Goal: Information Seeking & Learning: Learn about a topic

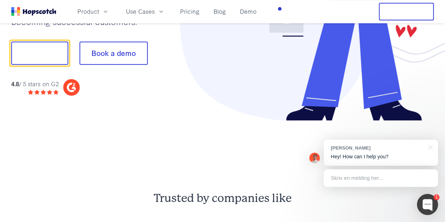
scroll to position [141, 0]
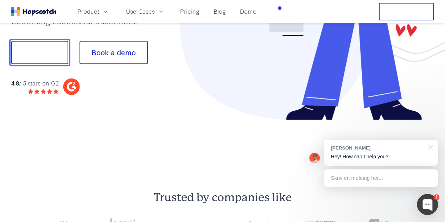
click at [45, 61] on button "Show me!" at bounding box center [39, 52] width 57 height 23
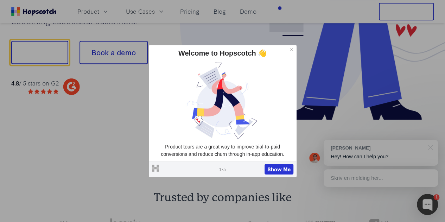
click at [277, 169] on button "Show Me" at bounding box center [279, 169] width 29 height 11
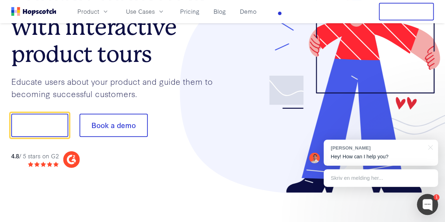
scroll to position [65, 0]
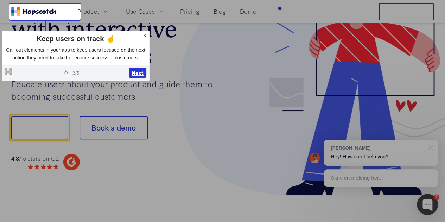
click at [137, 73] on button "Next" at bounding box center [138, 73] width 18 height 11
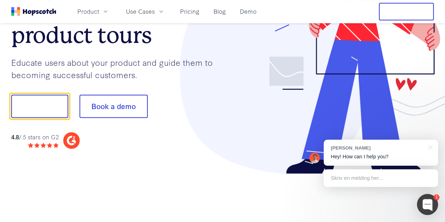
scroll to position [88, 0]
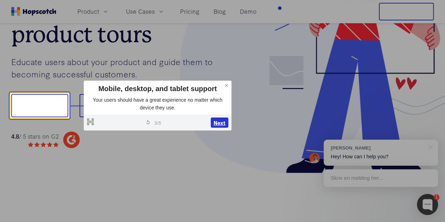
click at [216, 120] on button "Next" at bounding box center [220, 123] width 18 height 11
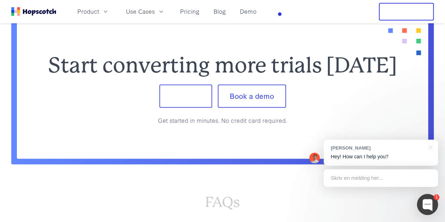
scroll to position [2852, 0]
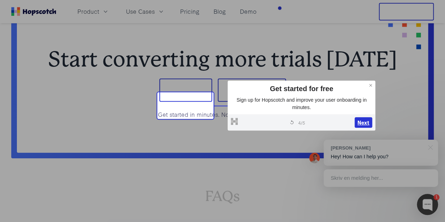
click at [360, 122] on button "Next" at bounding box center [364, 122] width 18 height 11
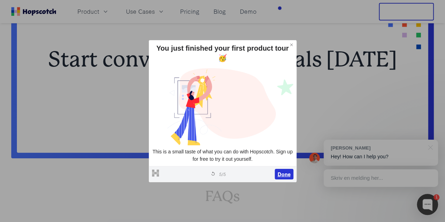
click at [282, 174] on button "Done" at bounding box center [284, 174] width 19 height 11
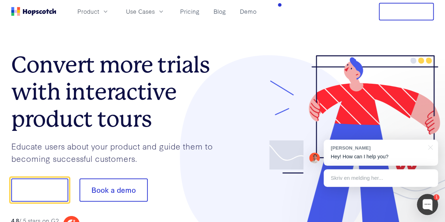
scroll to position [0, 0]
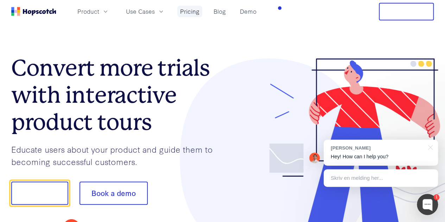
click at [202, 10] on link "Pricing" at bounding box center [189, 12] width 25 height 12
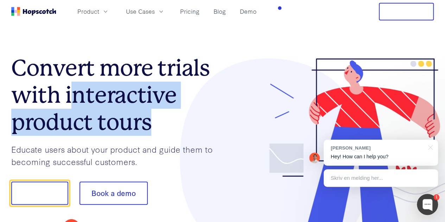
drag, startPoint x: 69, startPoint y: 95, endPoint x: 155, endPoint y: 124, distance: 90.7
click at [155, 124] on h1 "Convert more trials with interactive product tours" at bounding box center [116, 95] width 211 height 81
copy h1 "nteractive product tours"
